Goal: Understand process/instructions: Learn how to perform a task or action

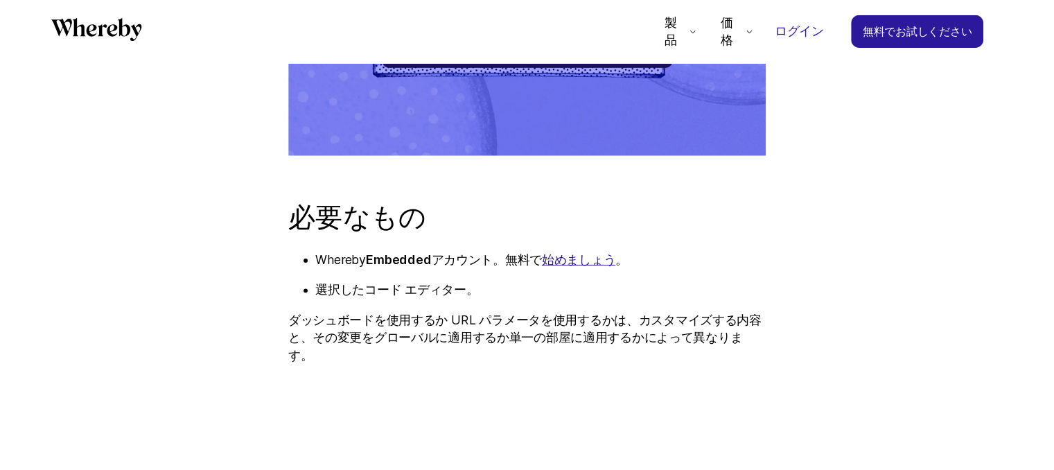
scroll to position [818, 0]
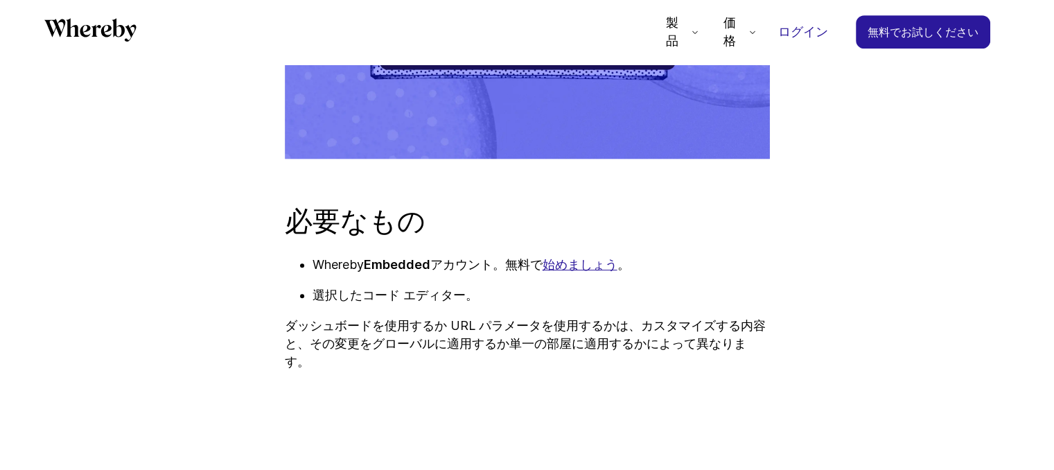
click at [592, 267] on font "始めましょう" at bounding box center [579, 264] width 75 height 15
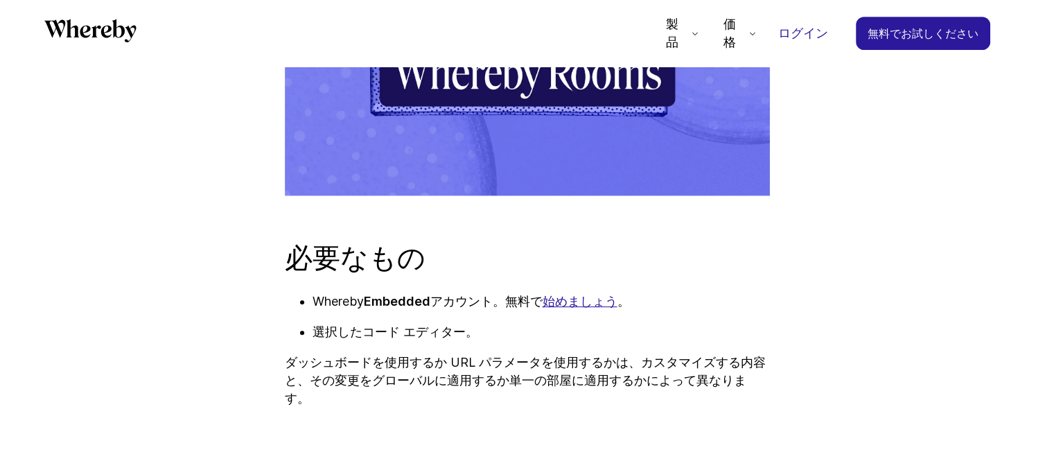
scroll to position [799, 0]
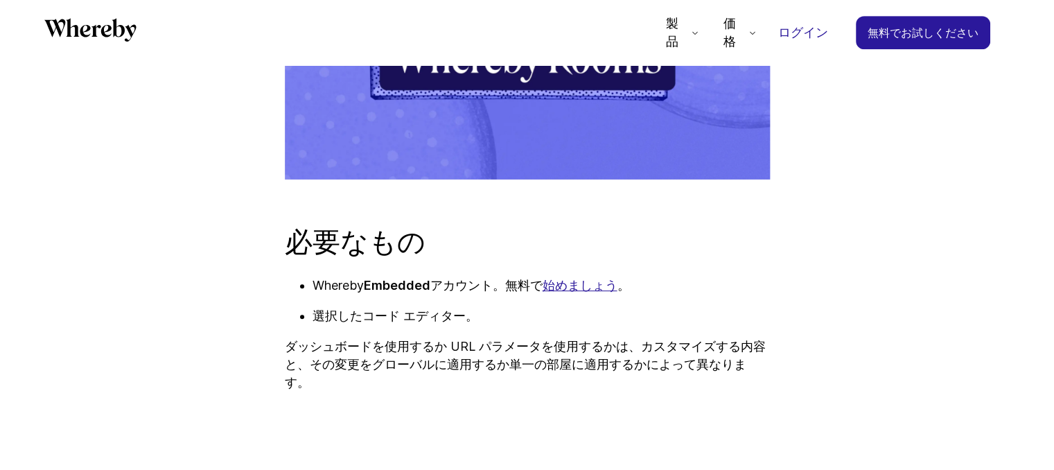
click at [583, 287] on font "始めましょう" at bounding box center [579, 285] width 75 height 15
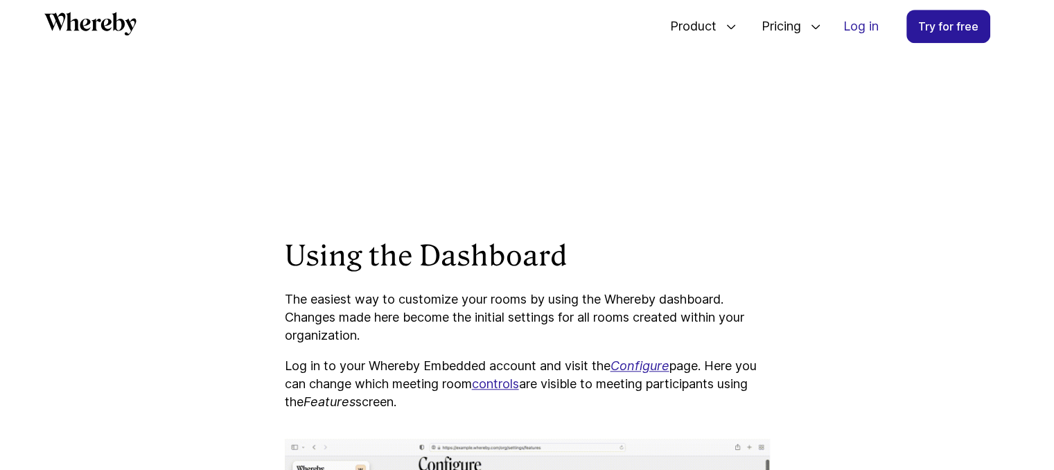
scroll to position [1150, 0]
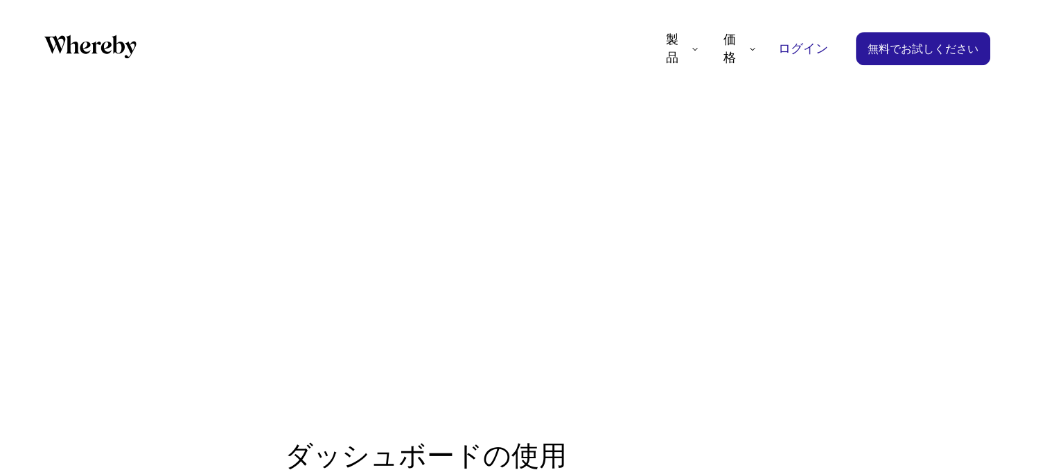
scroll to position [1144, 0]
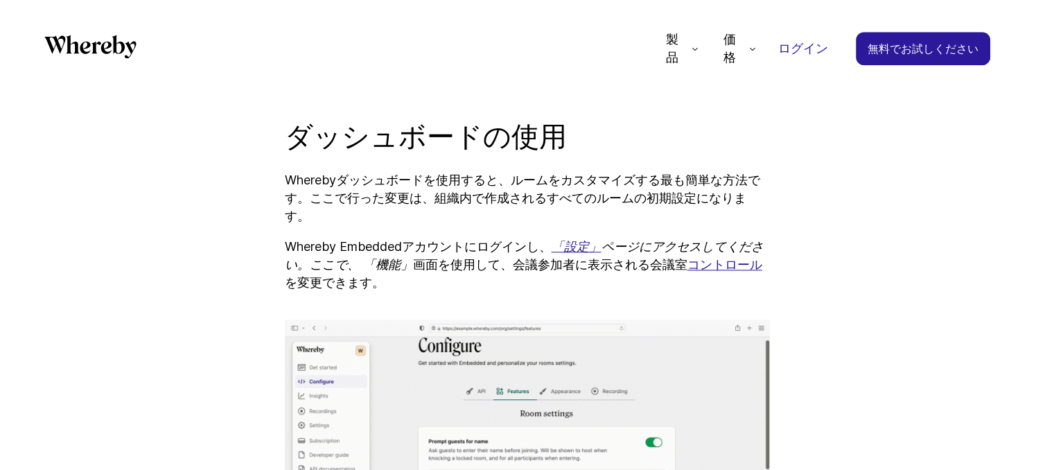
scroll to position [1483, 0]
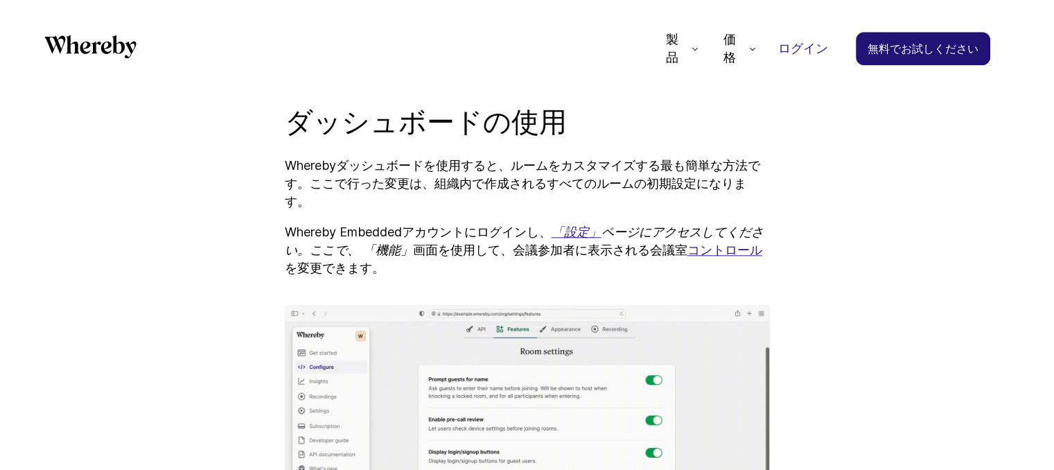
click at [935, 42] on font "無料でお試しください" at bounding box center [922, 49] width 111 height 14
